Goal: Task Accomplishment & Management: Complete application form

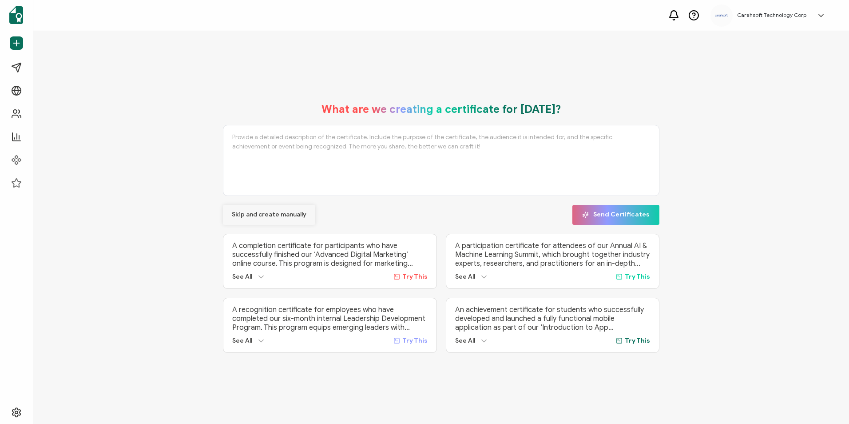
click at [255, 211] on span "Skip and create manually" at bounding box center [269, 214] width 75 height 6
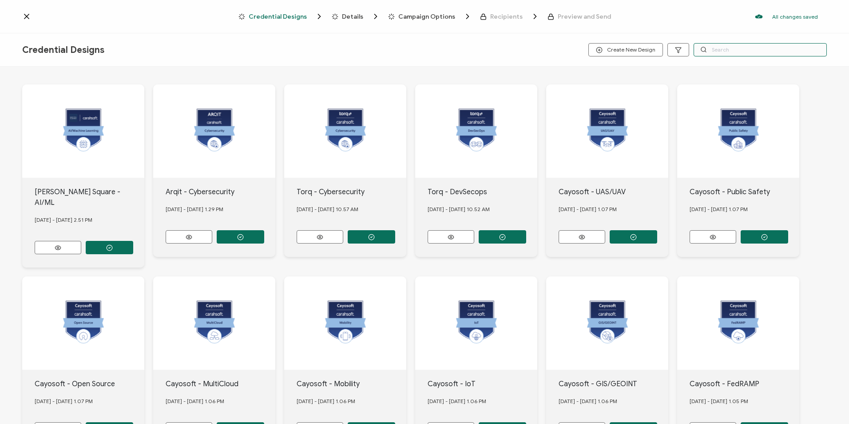
click at [742, 50] on input "text" at bounding box center [759, 49] width 133 height 13
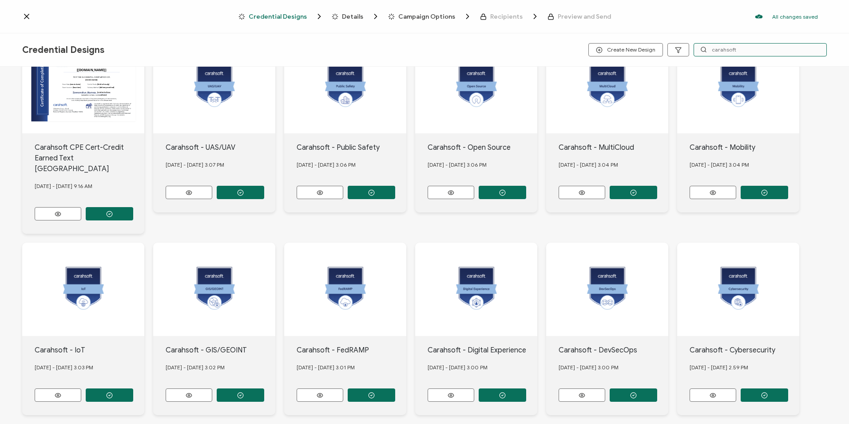
scroll to position [74, 0]
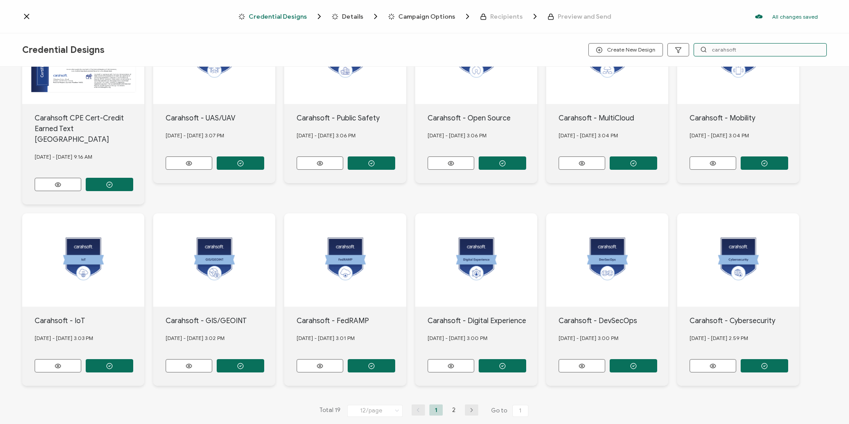
type input "carahsoft"
click at [467, 404] on button "button" at bounding box center [471, 409] width 13 height 11
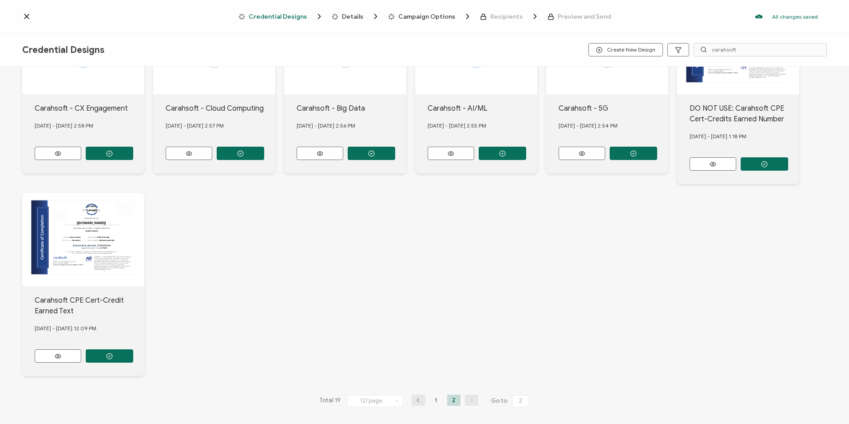
scroll to position [84, 0]
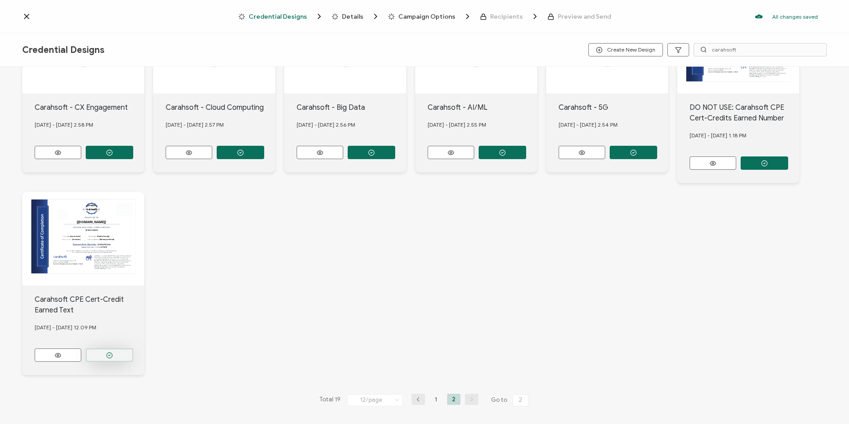
click at [120, 349] on button "button" at bounding box center [110, 354] width 48 height 13
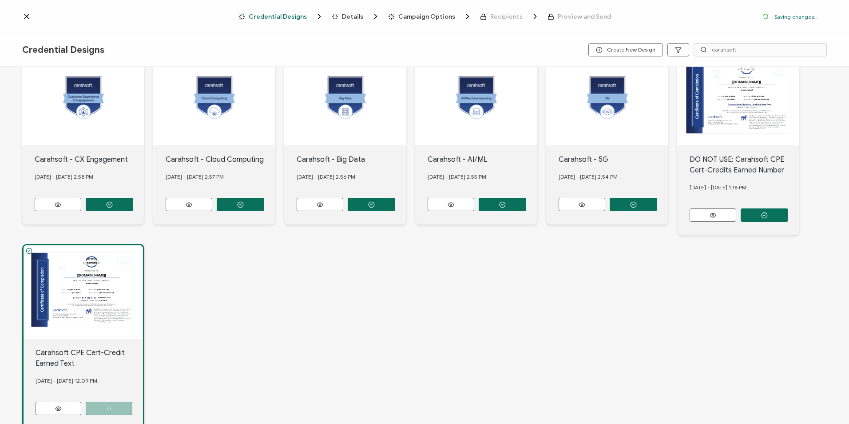
scroll to position [136, 0]
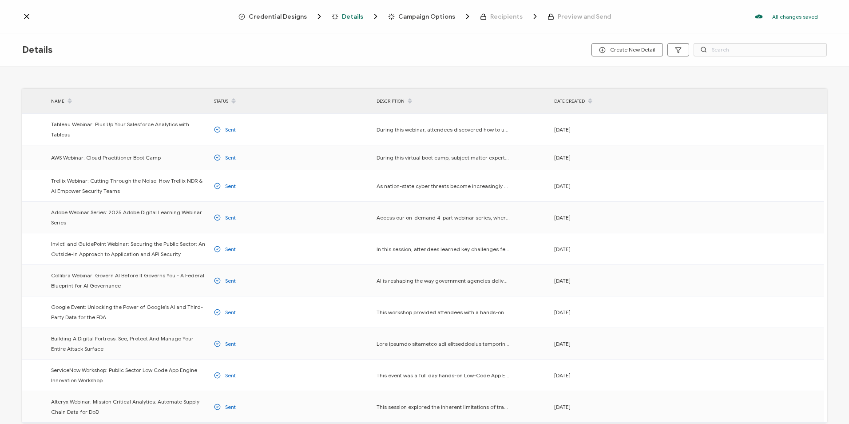
click at [286, 17] on span "Credential Designs" at bounding box center [278, 16] width 58 height 7
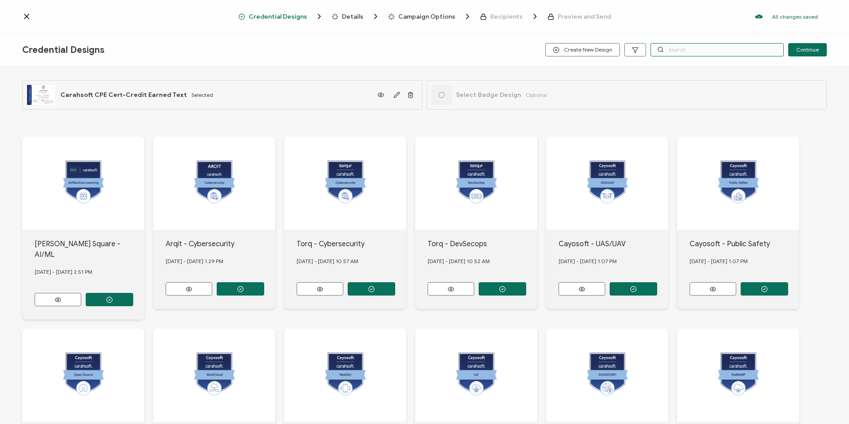
click at [681, 51] on input "text" at bounding box center [716, 49] width 133 height 13
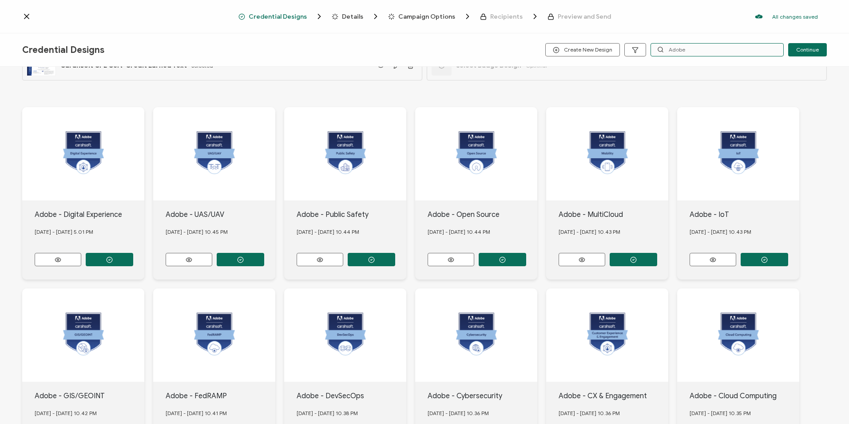
scroll to position [89, 0]
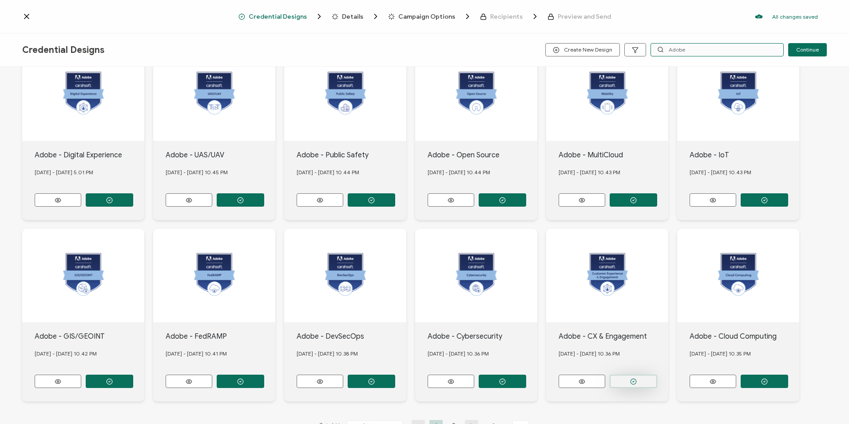
type input "Adobe"
click at [637, 375] on button "button" at bounding box center [634, 380] width 48 height 13
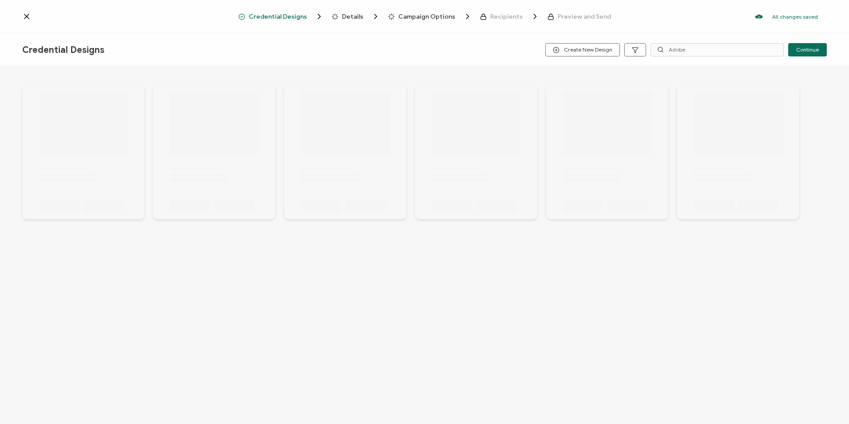
scroll to position [0, 0]
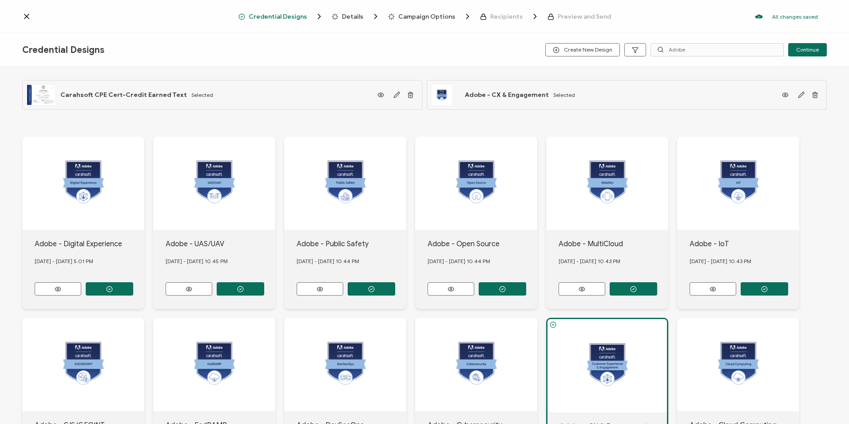
click at [356, 17] on span "Details" at bounding box center [352, 16] width 21 height 7
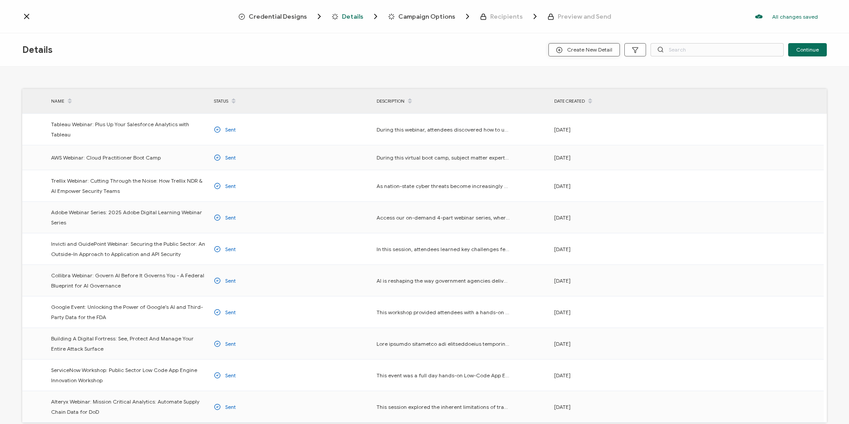
click at [557, 50] on button "Create New Detail" at bounding box center [583, 49] width 71 height 13
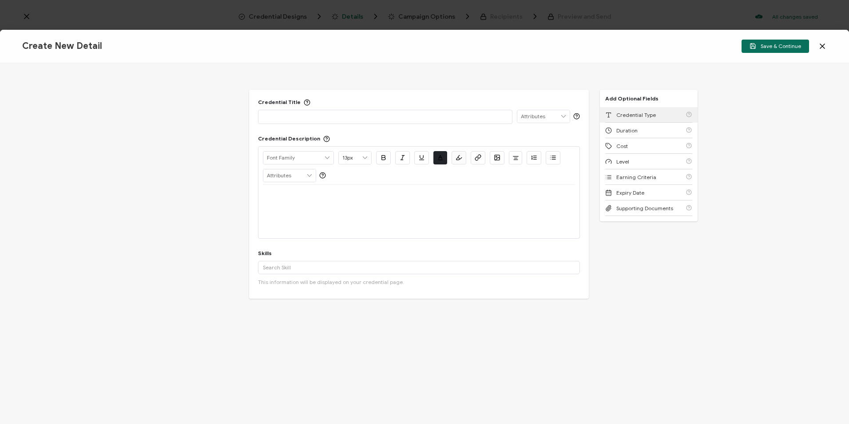
click at [616, 116] on span "Credential Type" at bounding box center [636, 114] width 40 height 7
click at [616, 116] on span "Duration" at bounding box center [626, 114] width 21 height 7
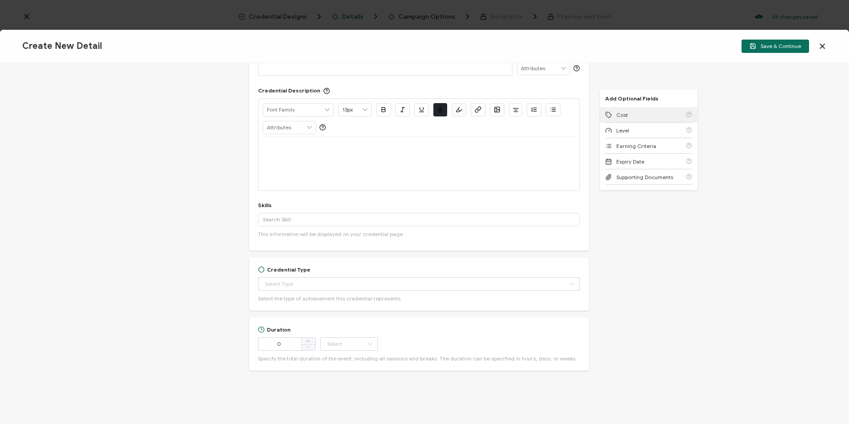
click at [616, 116] on span "Cost" at bounding box center [622, 114] width 12 height 7
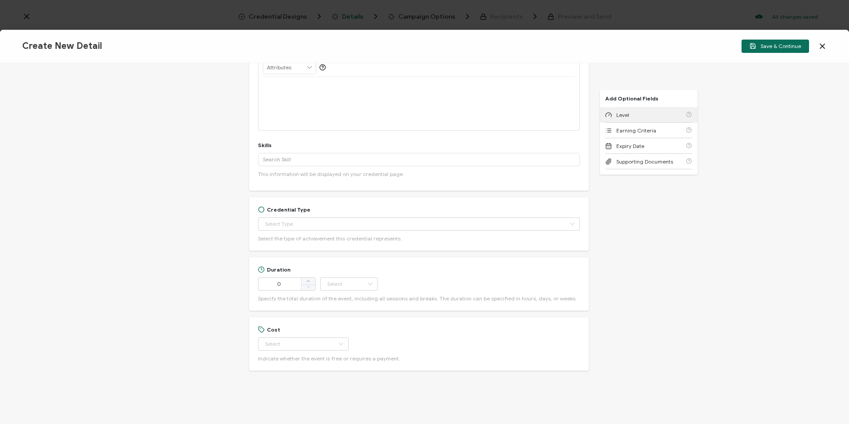
click at [616, 116] on span "Level" at bounding box center [622, 114] width 13 height 7
click at [616, 116] on span "Earning Criteria" at bounding box center [636, 114] width 40 height 7
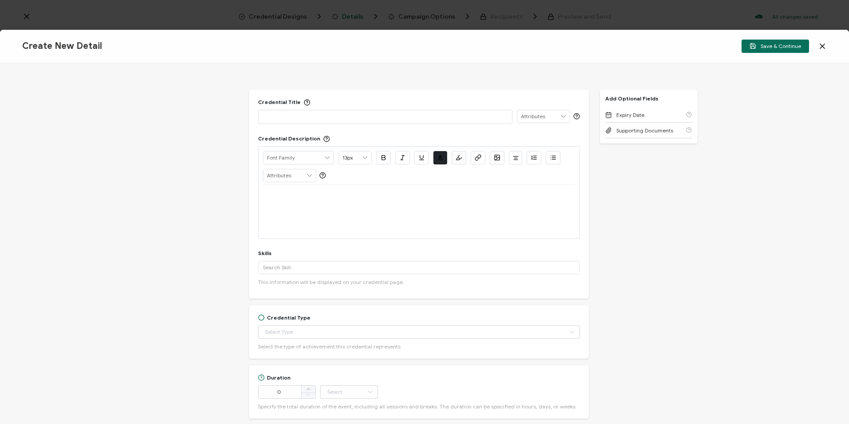
click at [354, 119] on p at bounding box center [385, 116] width 245 height 9
click at [138, 169] on div "Credential Title Adobe Webinar Series: Digital Government in Action: Designed f…" at bounding box center [424, 243] width 849 height 360
click at [311, 193] on p at bounding box center [419, 195] width 312 height 8
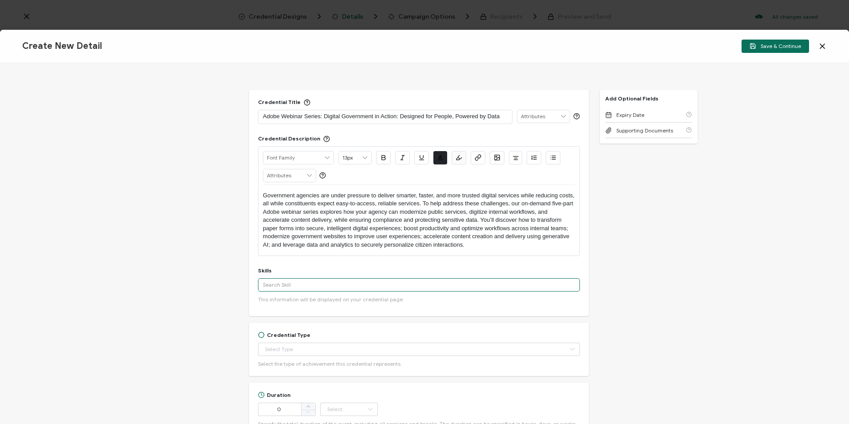
click at [359, 282] on input "text" at bounding box center [419, 284] width 322 height 13
click at [347, 288] on input "Customer Experience" at bounding box center [419, 284] width 322 height 13
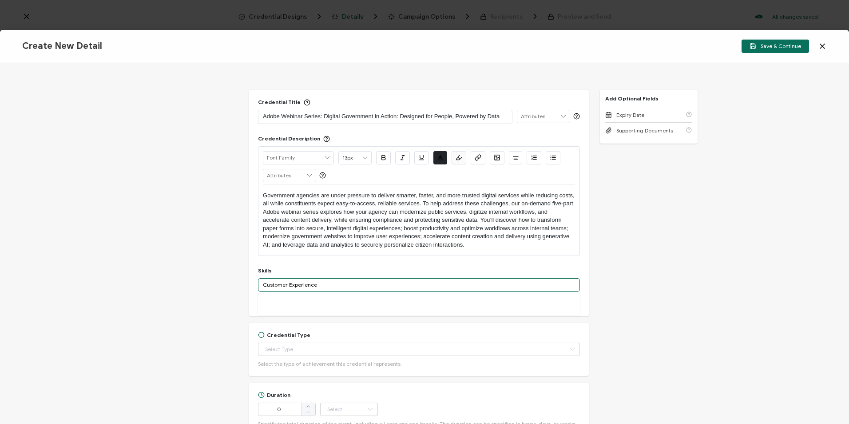
drag, startPoint x: 345, startPoint y: 287, endPoint x: 245, endPoint y: 283, distance: 100.4
click at [245, 283] on div "Credential Title Adobe Webinar Series: Digital Government in Action: Designed f…" at bounding box center [424, 243] width 849 height 360
click at [333, 285] on input "Customer Experience" at bounding box center [419, 284] width 322 height 13
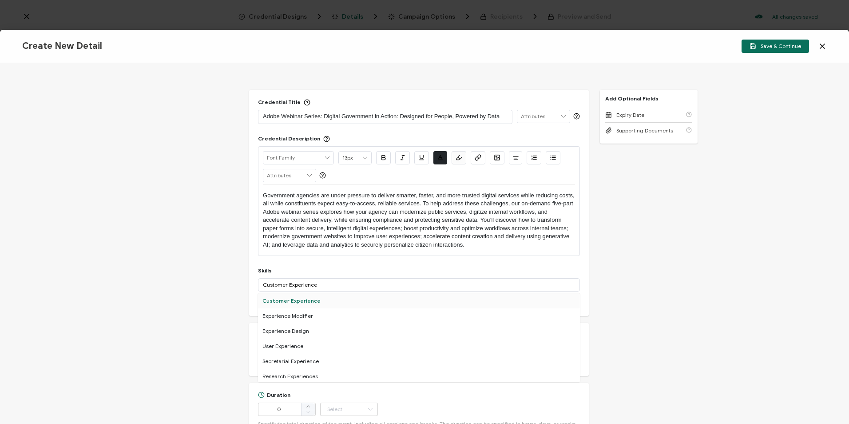
click at [329, 301] on div "Customer Experience" at bounding box center [419, 300] width 322 height 15
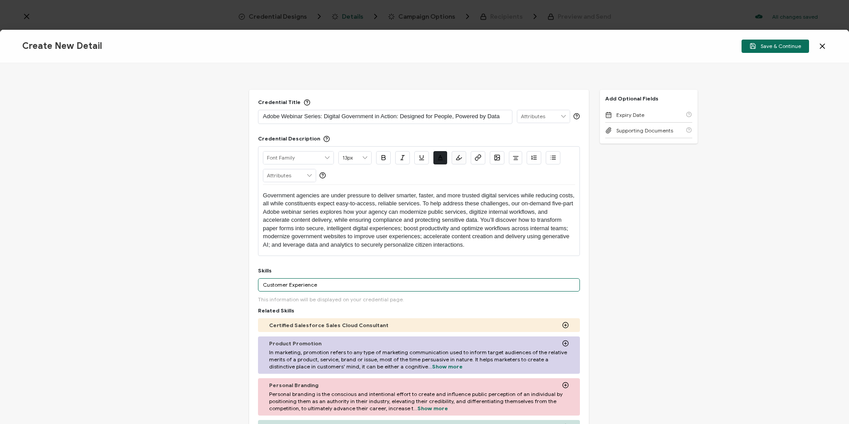
click at [441, 286] on input "Customer Experience" at bounding box center [419, 284] width 322 height 13
drag, startPoint x: 394, startPoint y: 283, endPoint x: 218, endPoint y: 288, distance: 176.7
click at [218, 288] on div "Credential Title Adobe Webinar Series: Digital Government in Action: Designed f…" at bounding box center [424, 243] width 849 height 360
click at [313, 287] on input "Digital Forms" at bounding box center [419, 284] width 322 height 13
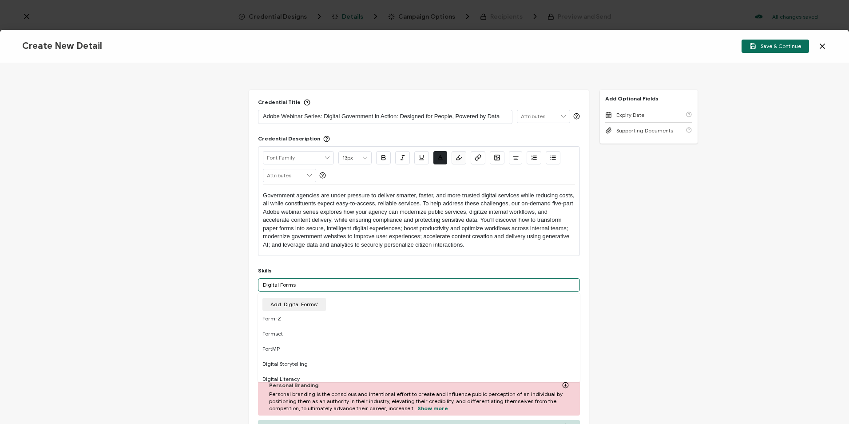
click at [333, 283] on input "Digital Forms" at bounding box center [419, 284] width 322 height 13
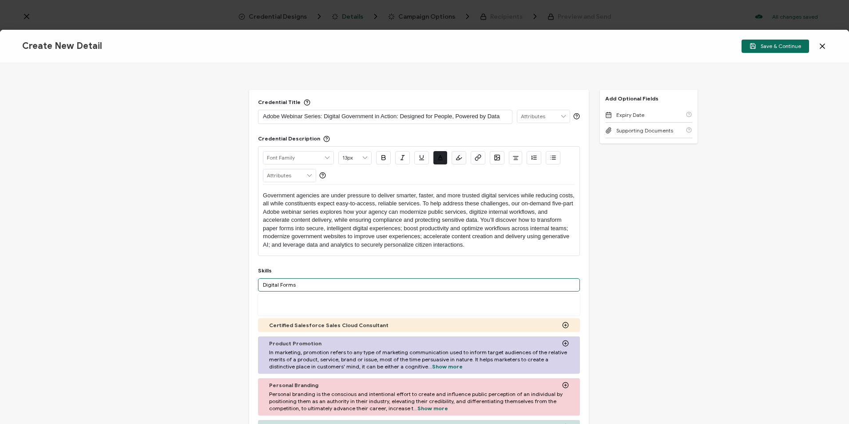
drag, startPoint x: 293, startPoint y: 285, endPoint x: 277, endPoint y: 283, distance: 15.3
click at [277, 283] on input "Digital Forms" at bounding box center [419, 284] width 322 height 13
drag, startPoint x: 356, startPoint y: 285, endPoint x: 251, endPoint y: 287, distance: 105.2
click at [251, 287] on div "Credential Title Adobe Webinar Series: Digital Government in Action: Designed f…" at bounding box center [419, 304] width 340 height 428
click at [312, 287] on input "Digital Content Creation" at bounding box center [419, 284] width 322 height 13
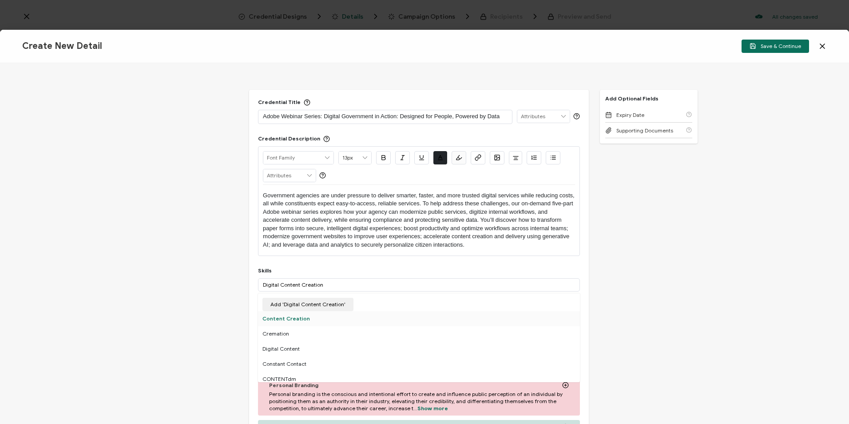
click at [306, 323] on div "Content Creation" at bounding box center [419, 318] width 322 height 15
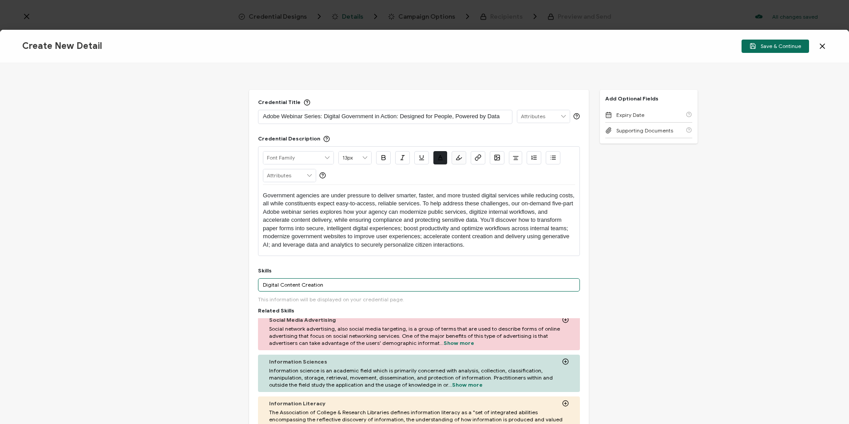
drag, startPoint x: 332, startPoint y: 287, endPoint x: 252, endPoint y: 289, distance: 80.4
click at [252, 289] on div "Credential Title Adobe Webinar Series: Digital Government in Action: Designed f…" at bounding box center [419, 324] width 340 height 469
drag, startPoint x: 309, startPoint y: 287, endPoint x: 241, endPoint y: 287, distance: 68.8
click at [241, 287] on div "Credential Title Adobe Webinar Series: Digital Government in Action: Designed f…" at bounding box center [424, 243] width 849 height 360
click at [276, 284] on input "Adobe Fire" at bounding box center [419, 284] width 322 height 13
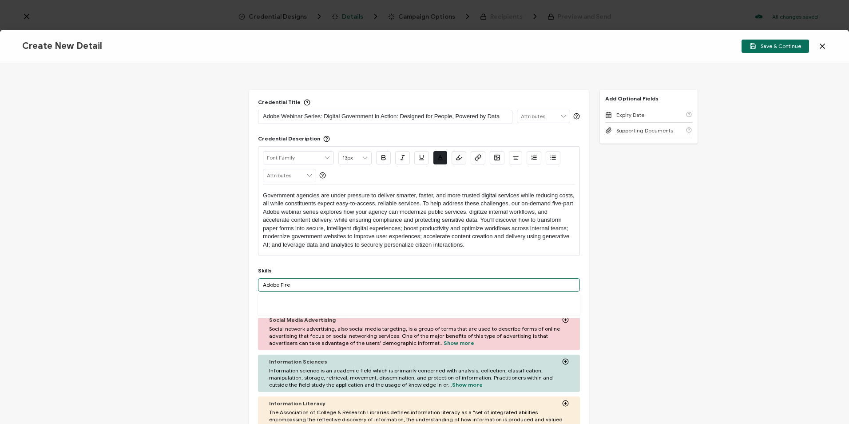
click at [308, 285] on input "Adobe Fire" at bounding box center [419, 284] width 322 height 13
drag, startPoint x: 308, startPoint y: 285, endPoint x: 244, endPoint y: 292, distance: 63.8
click at [244, 292] on div "Credential Title Adobe Webinar Series: Digital Government in Action: Designed f…" at bounding box center [424, 243] width 849 height 360
click at [293, 288] on input "Adobe Fire" at bounding box center [419, 284] width 322 height 13
drag, startPoint x: 295, startPoint y: 285, endPoint x: 267, endPoint y: 286, distance: 28.0
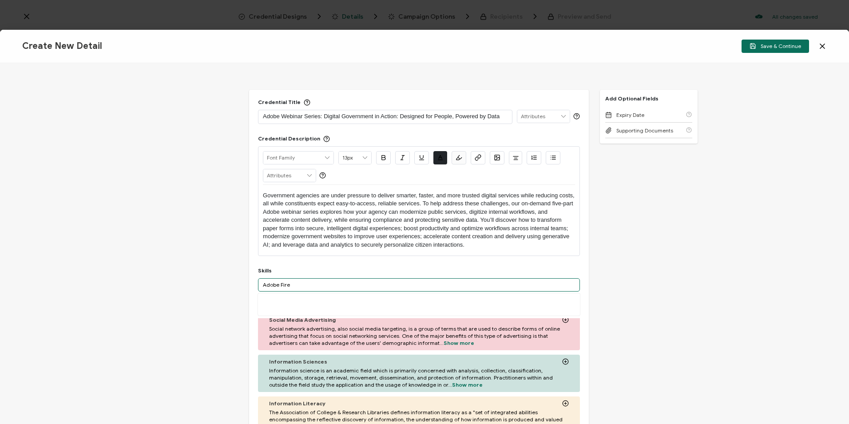
click at [267, 286] on input "Adobe Fire" at bounding box center [419, 284] width 322 height 13
click at [310, 285] on input "Adobe Fire" at bounding box center [419, 284] width 322 height 13
click at [309, 285] on input "Adobe Fire" at bounding box center [419, 284] width 322 height 13
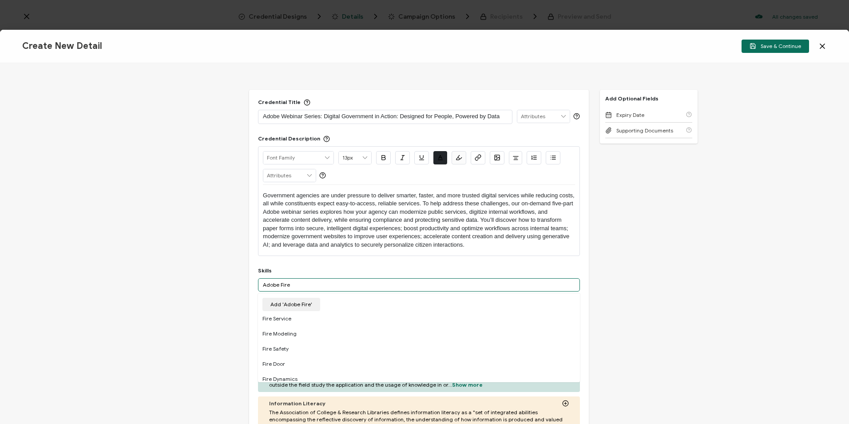
click at [309, 285] on input "Adobe Fire" at bounding box center [419, 284] width 322 height 13
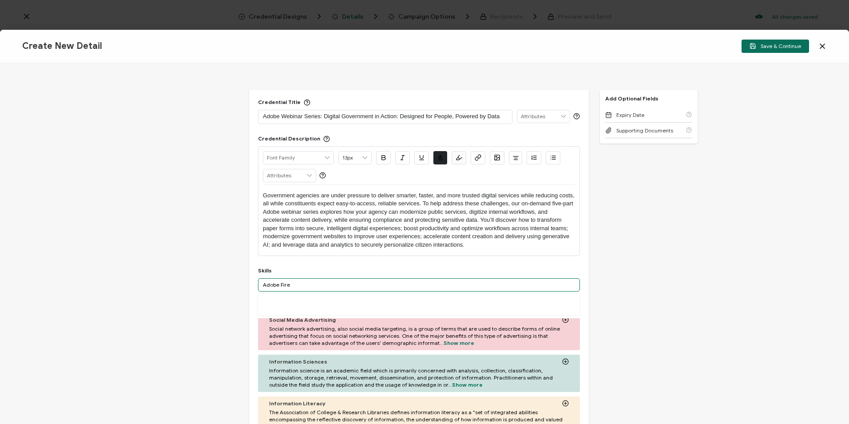
click at [309, 285] on input "Adobe Fire" at bounding box center [419, 284] width 322 height 13
click at [278, 285] on input "Adobe Manager" at bounding box center [419, 284] width 322 height 13
click at [340, 285] on input "Adobe Experience Manager" at bounding box center [419, 284] width 322 height 13
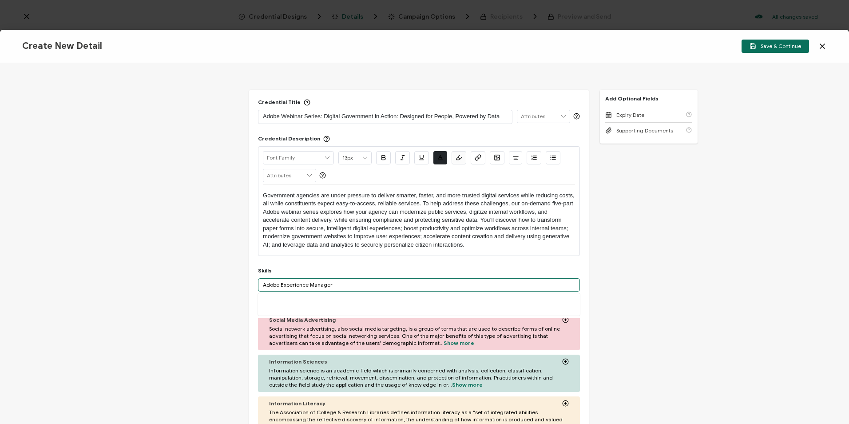
drag, startPoint x: 340, startPoint y: 285, endPoint x: 260, endPoint y: 286, distance: 79.9
click at [260, 286] on input "Adobe Experience Manager" at bounding box center [419, 284] width 322 height 13
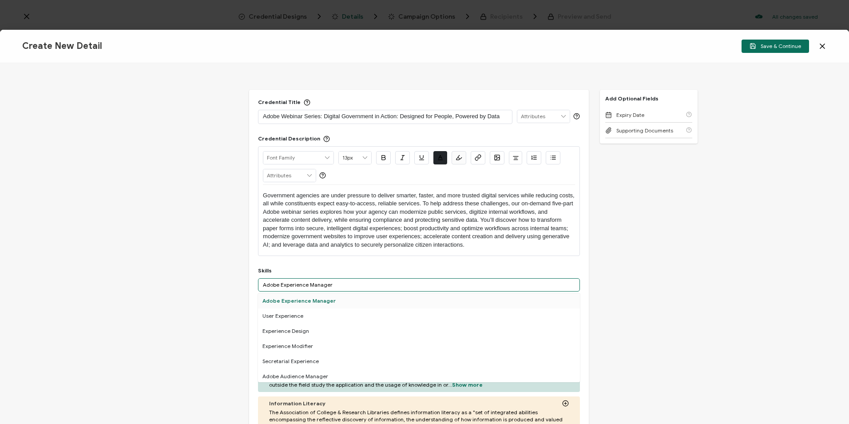
type input "Adobe Experience Manager"
click at [316, 302] on div "Adobe Experience Manager" at bounding box center [419, 300] width 322 height 15
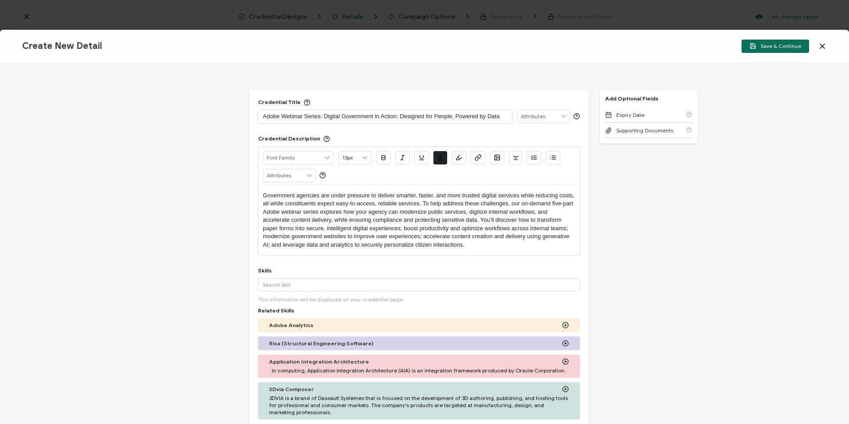
click at [643, 271] on div "Credential Title Adobe Webinar Series: Digital Government in Action: Designed f…" at bounding box center [424, 243] width 849 height 360
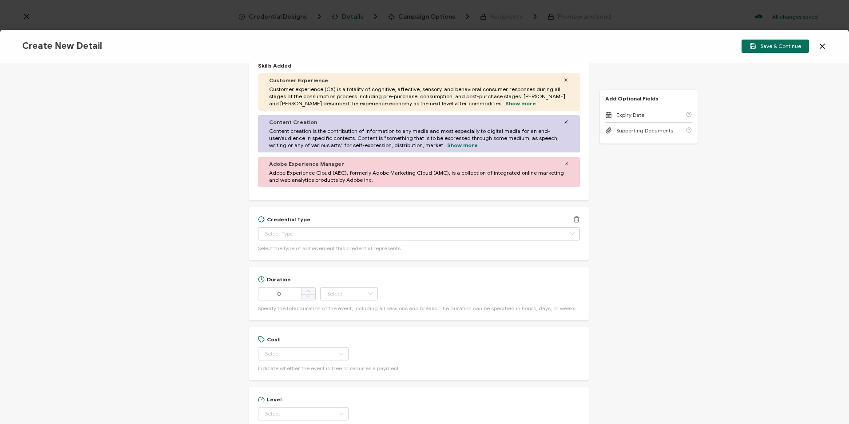
scroll to position [400, 0]
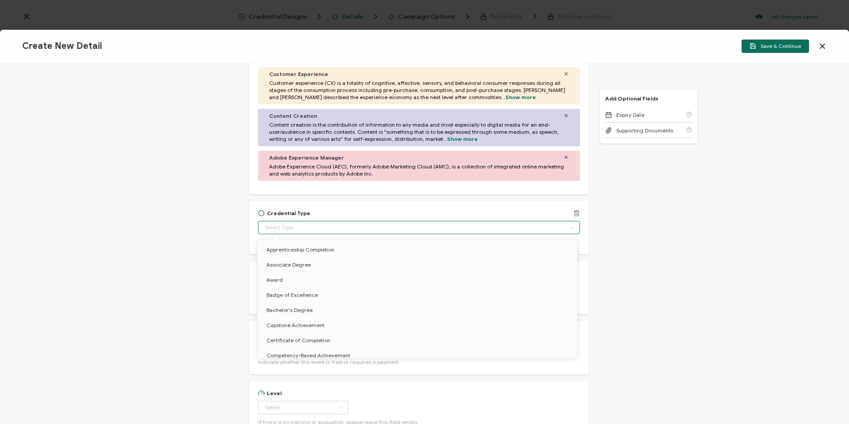
click at [324, 223] on input "text" at bounding box center [419, 227] width 322 height 13
click at [337, 337] on li "Certificate of Completion" at bounding box center [418, 340] width 323 height 15
type input "Certificate of Completion"
click at [315, 334] on li "Certificate of Completion" at bounding box center [418, 340] width 323 height 15
type input "Certificate of Completion"
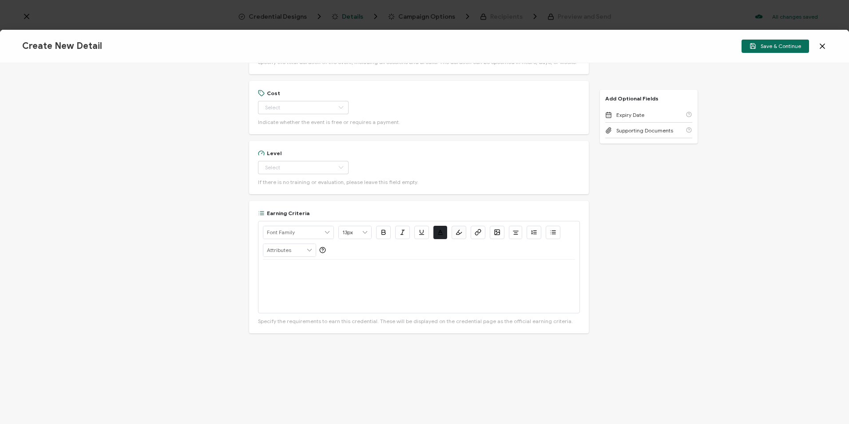
scroll to position [655, 0]
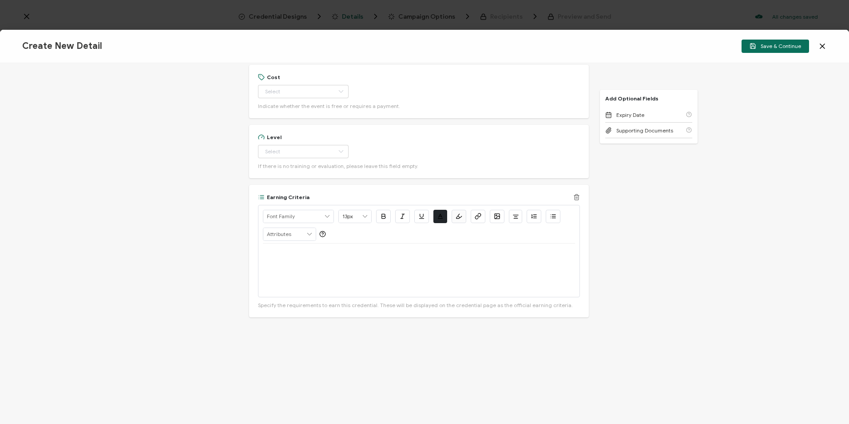
click at [315, 257] on p at bounding box center [419, 254] width 312 height 8
type input "Certificate of Completion"
click at [300, 254] on p at bounding box center [419, 254] width 312 height 8
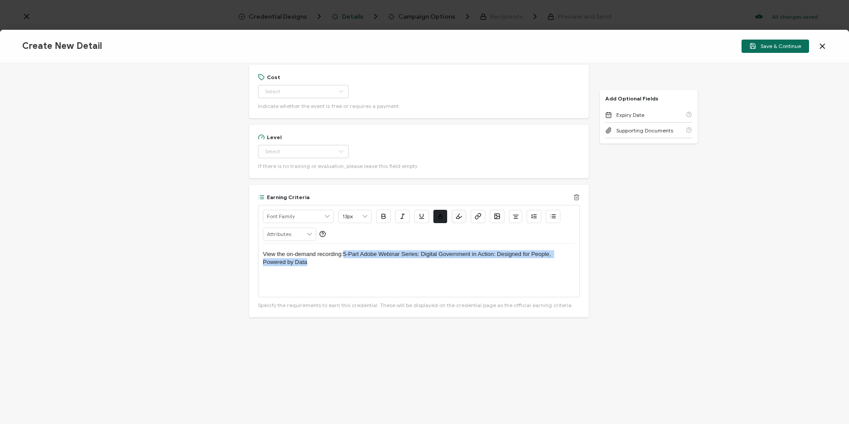
drag, startPoint x: 343, startPoint y: 253, endPoint x: 364, endPoint y: 262, distance: 22.4
click at [364, 262] on p "View the on-demand recording:5-Part Adobe Webinar Series: Digital Government in…" at bounding box center [419, 258] width 312 height 16
click at [475, 216] on icon "button" at bounding box center [476, 217] width 3 height 4
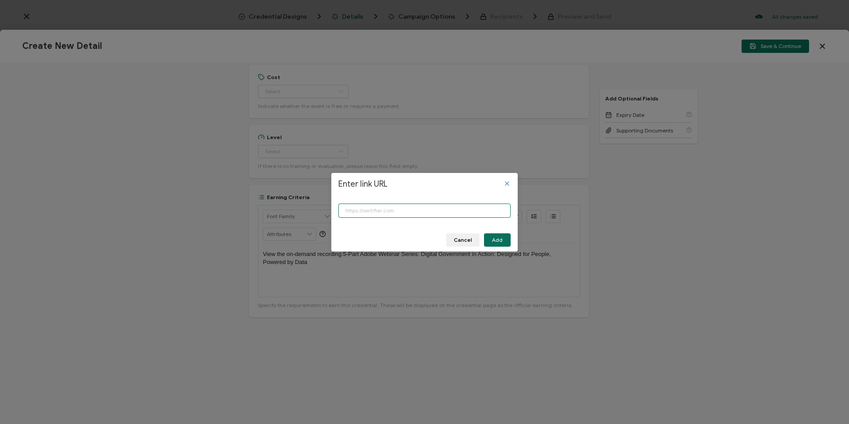
paste input "[URL][DOMAIN_NAME]"
type input "[URL][DOMAIN_NAME]"
click at [496, 241] on span "Add" at bounding box center [497, 239] width 11 height 5
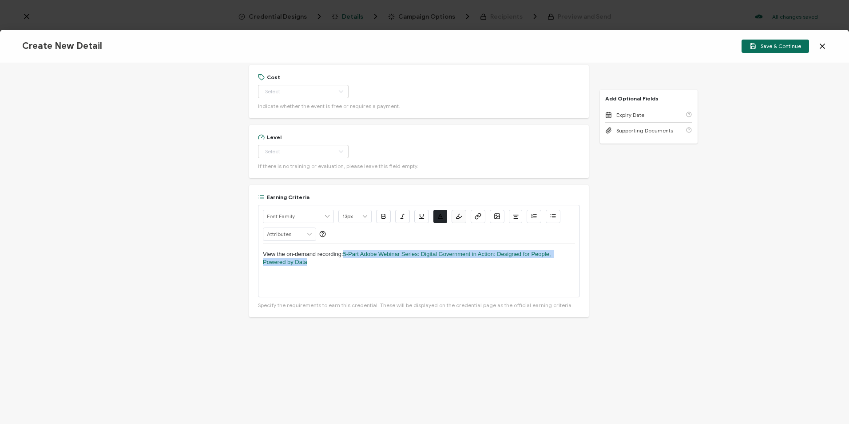
click at [628, 259] on div "Credential Title Adobe Webinar Series: Digital Government in Action: Designed f…" at bounding box center [424, 243] width 849 height 360
click at [482, 269] on div "View the on-demand recording: 5-Part Adobe Webinar Series: Digital Government i…" at bounding box center [419, 269] width 312 height 53
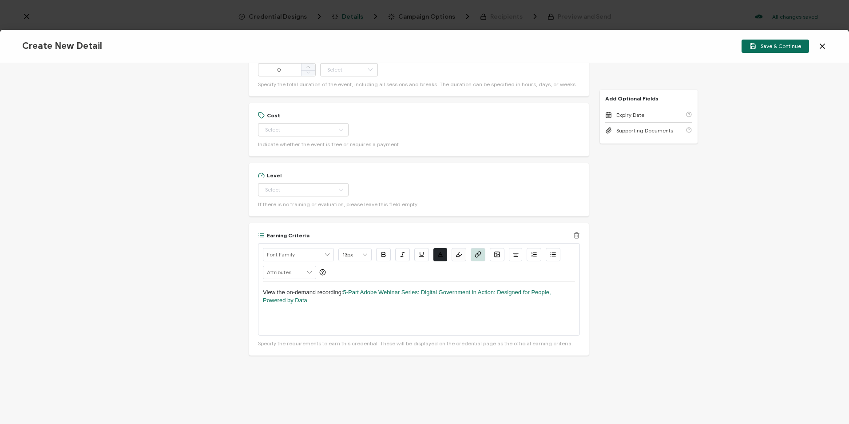
scroll to position [566, 0]
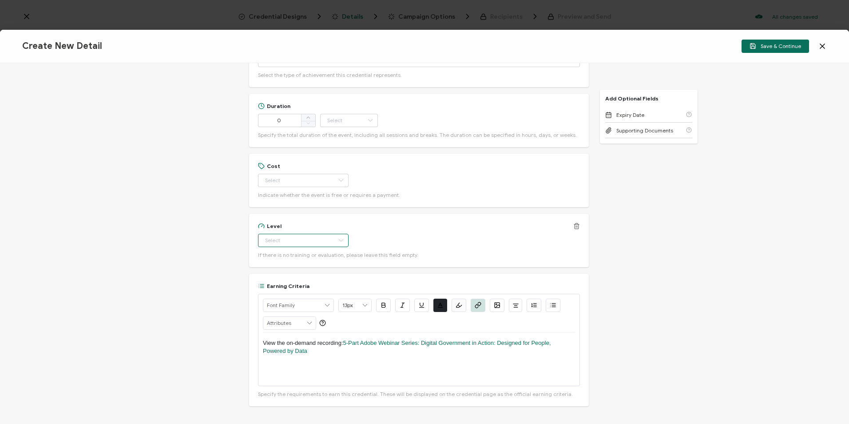
click at [321, 241] on input "text" at bounding box center [303, 240] width 91 height 13
click at [302, 262] on li "Beginner" at bounding box center [298, 262] width 83 height 15
type input "Beginner"
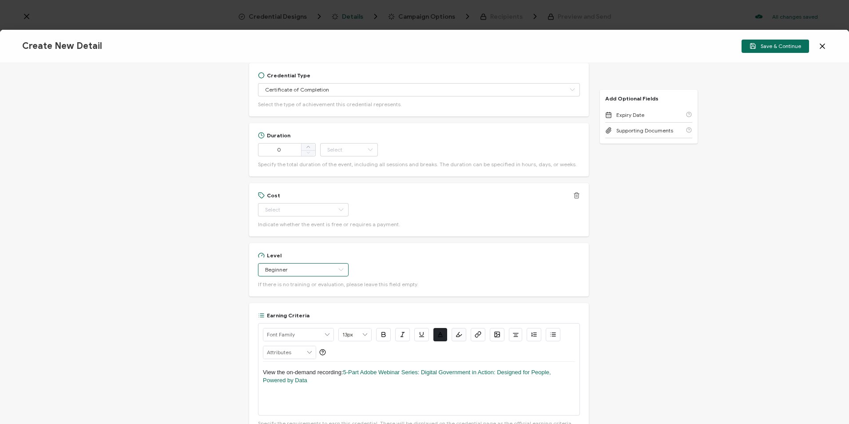
scroll to position [522, 0]
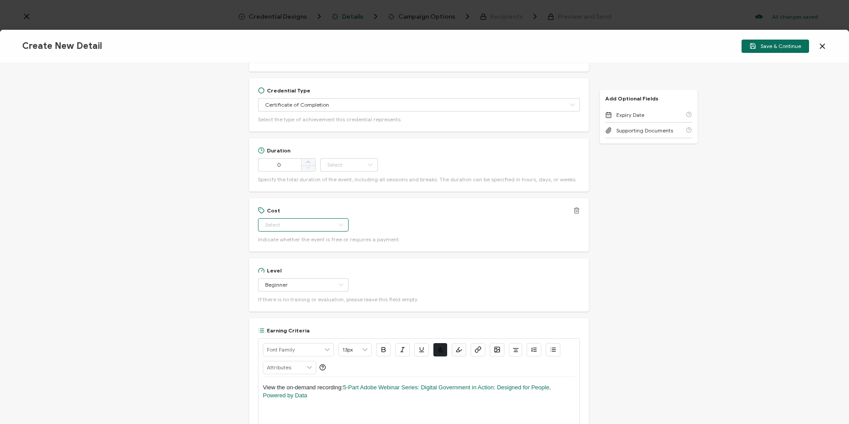
click at [315, 218] on input "text" at bounding box center [303, 224] width 91 height 13
click at [313, 247] on li "Free" at bounding box center [298, 246] width 83 height 15
type input "Free"
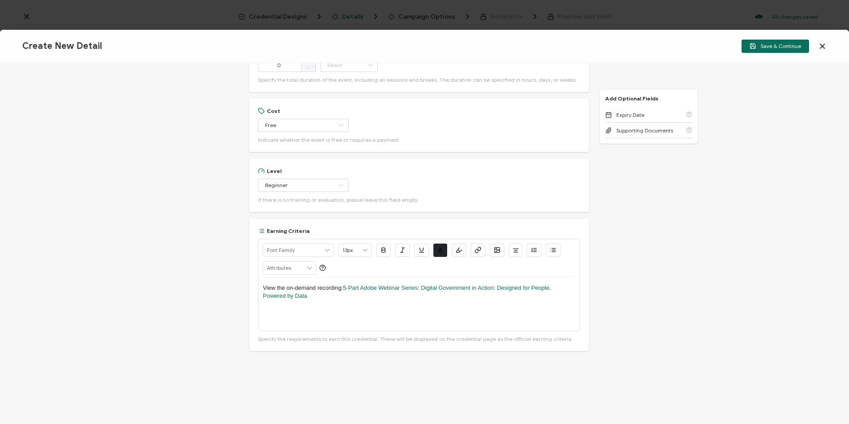
scroll to position [533, 0]
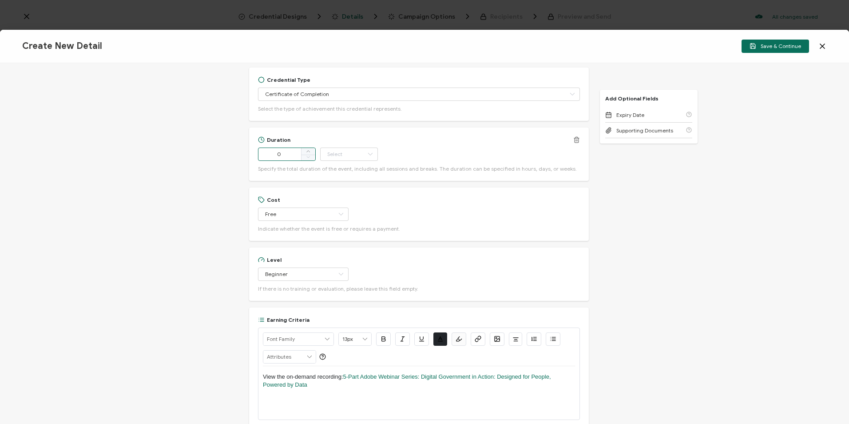
click at [287, 156] on input "0" at bounding box center [287, 153] width 58 height 13
type input "167"
click at [330, 152] on input "text" at bounding box center [349, 153] width 58 height 13
click at [356, 253] on li "Minute" at bounding box center [350, 251] width 60 height 15
type input "Minute"
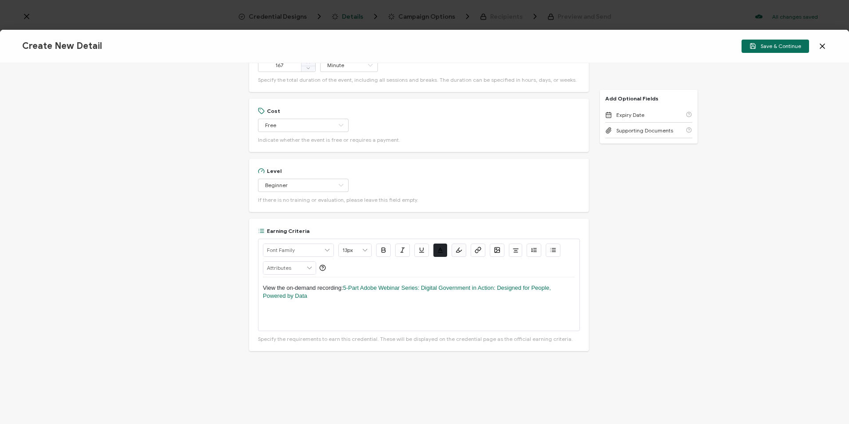
scroll to position [488, 0]
